Goal: Find specific page/section: Find specific page/section

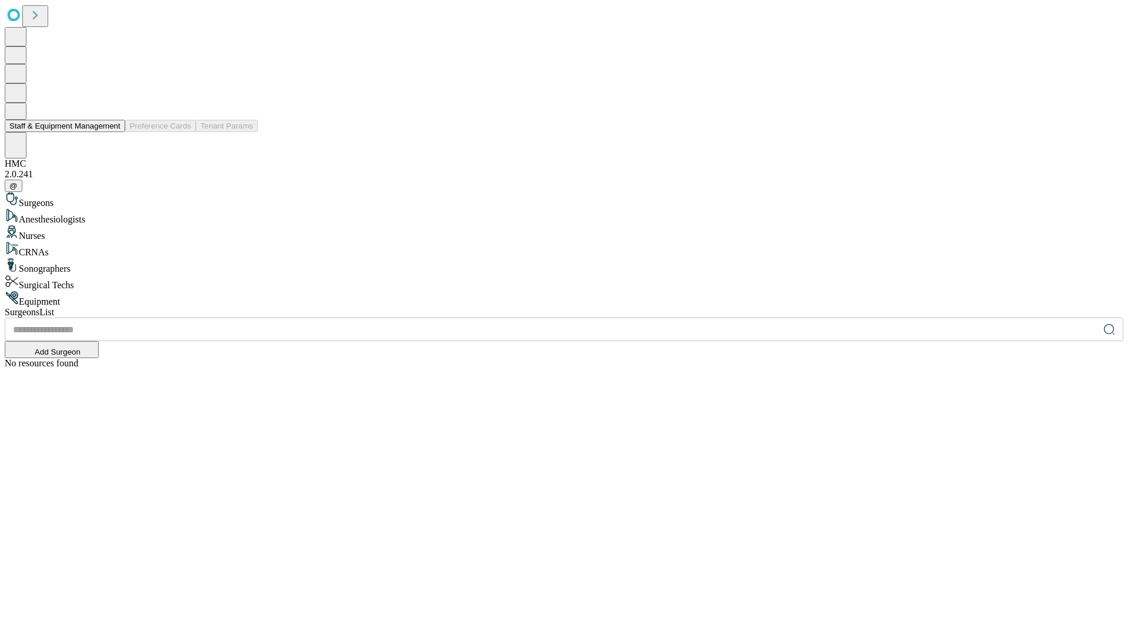
click at [112, 132] on button "Staff & Equipment Management" at bounding box center [65, 126] width 120 height 12
